Goal: Find specific page/section: Find specific page/section

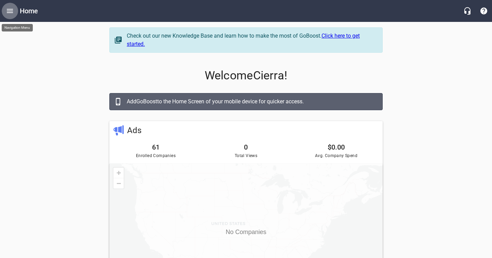
click at [8, 12] on icon "Open drawer" at bounding box center [10, 11] width 8 height 8
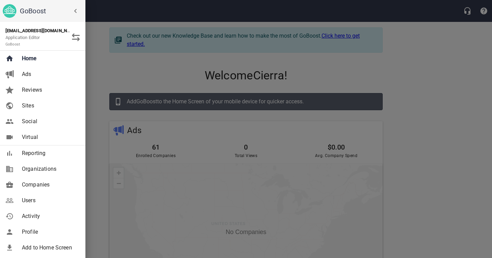
click at [25, 190] on link "Companies" at bounding box center [42, 185] width 85 height 16
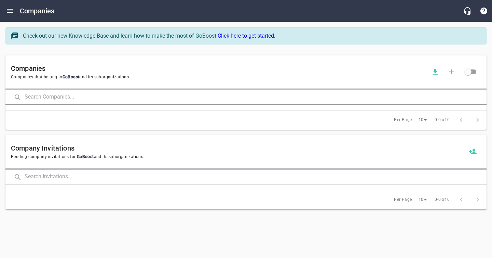
click at [79, 94] on input "text" at bounding box center [256, 97] width 462 height 15
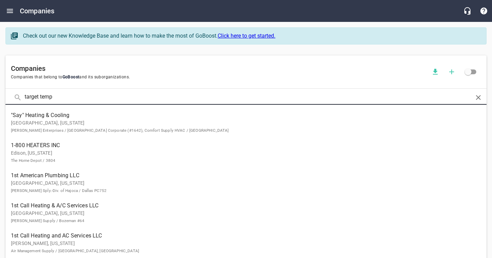
type input "target temp"
click button at bounding box center [0, 0] width 0 height 0
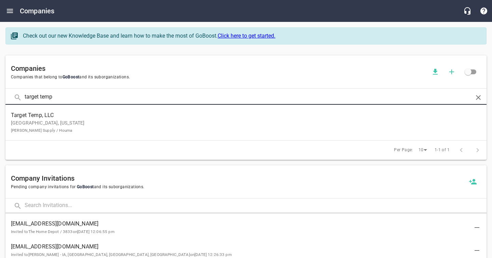
click at [36, 122] on p "[GEOGRAPHIC_DATA], [US_STATE] [PERSON_NAME] Supply / [GEOGRAPHIC_DATA]" at bounding box center [240, 126] width 459 height 14
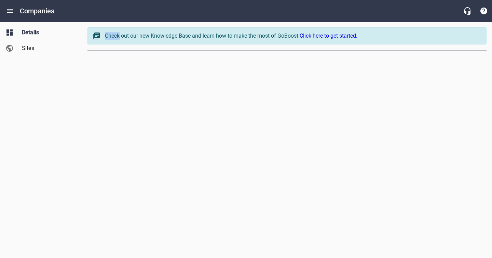
select select "[US_STATE]"
select select "63"
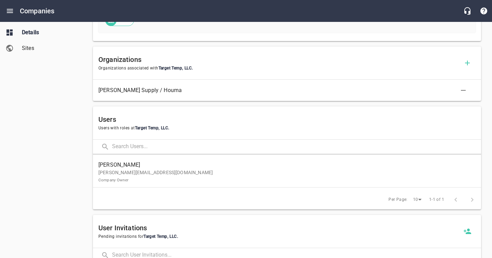
scroll to position [354, 0]
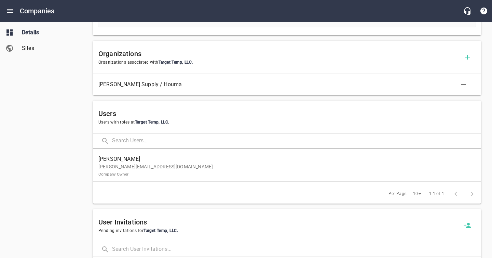
click at [128, 168] on p "[PERSON_NAME][EMAIL_ADDRESS][DOMAIN_NAME] Company Owner" at bounding box center [284, 170] width 372 height 14
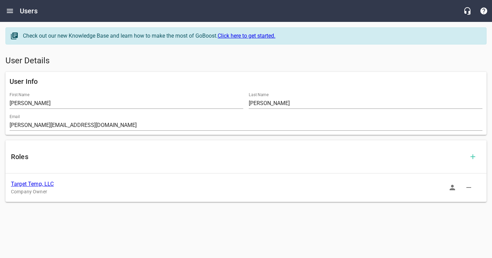
click at [454, 189] on icon "button" at bounding box center [452, 187] width 5 height 5
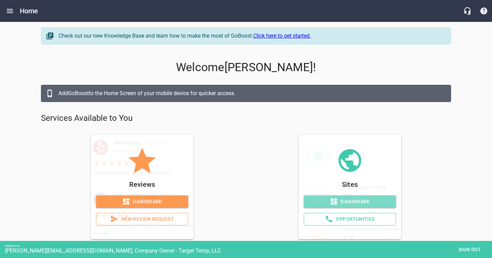
click at [339, 204] on span "Dashboard" at bounding box center [349, 201] width 81 height 9
